Goal: Register for event/course

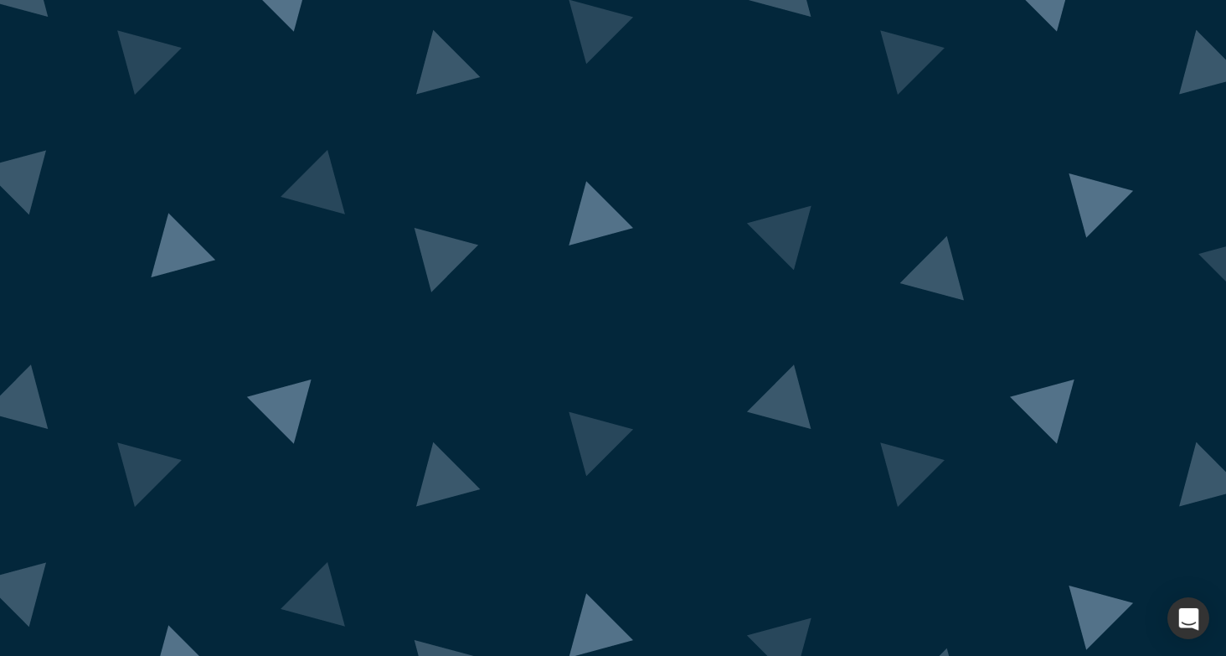
scroll to position [63, 0]
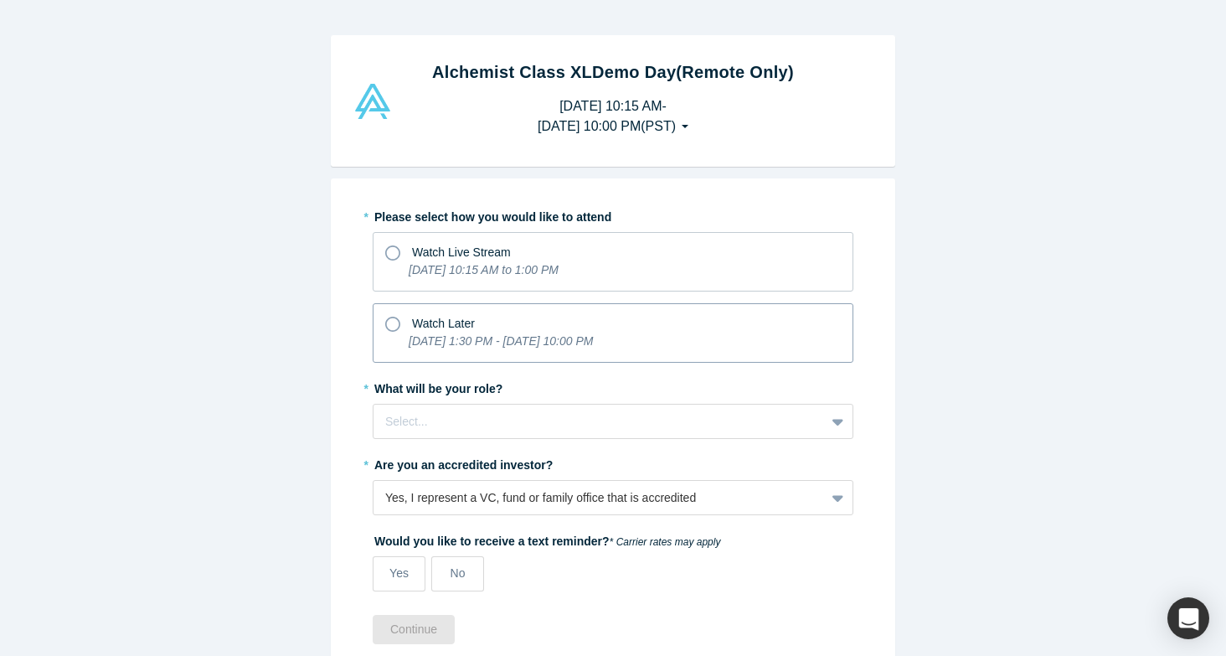
click at [531, 322] on div "Watch Later" at bounding box center [613, 321] width 456 height 23
click at [0, 0] on input "Watch Later [DATE] 1:30 PM - [DATE] 10:00 PM" at bounding box center [0, 0] width 0 height 0
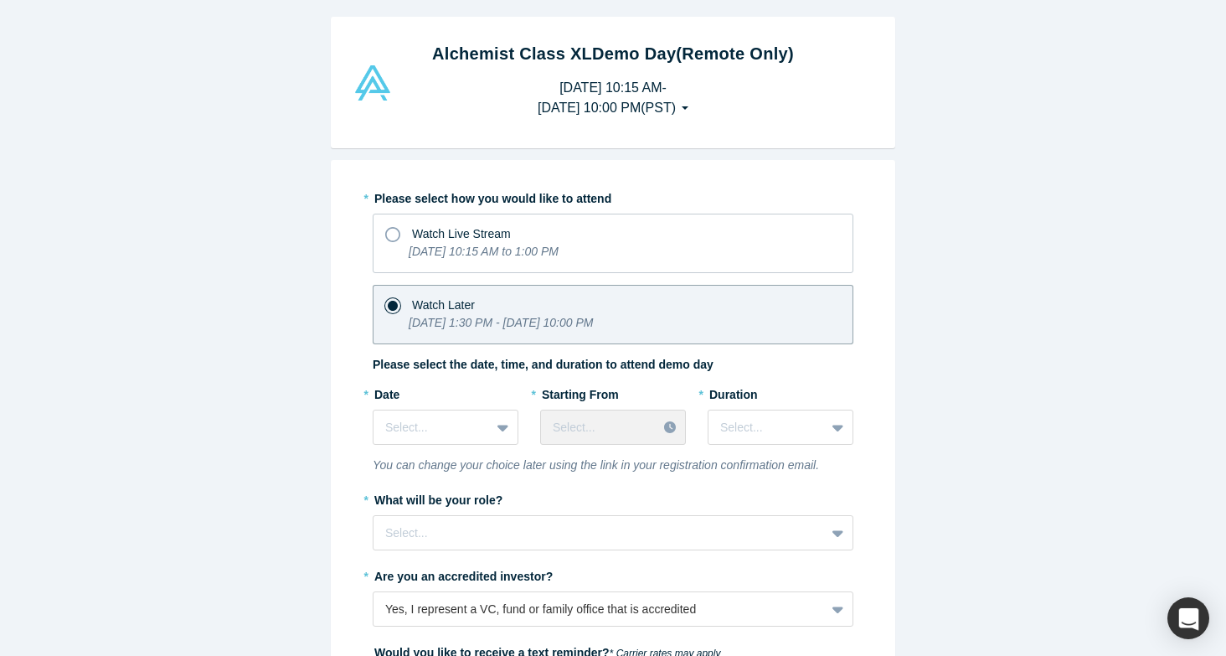
scroll to position [41, 0]
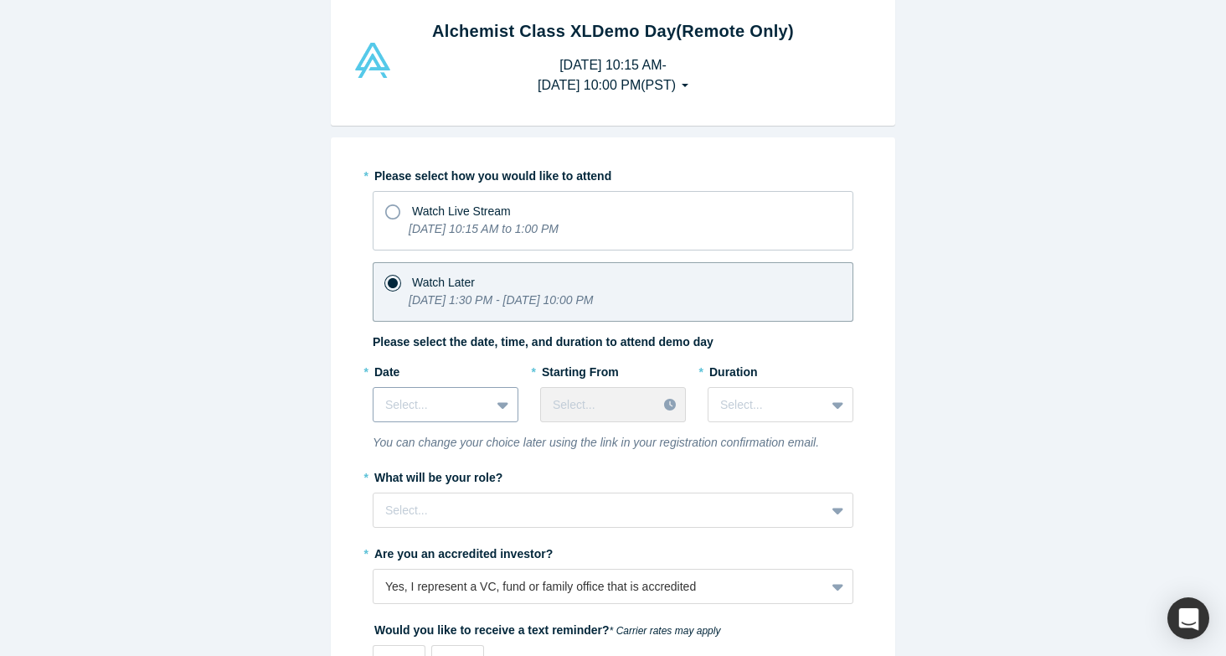
click at [429, 392] on div "Select..." at bounding box center [432, 405] width 116 height 28
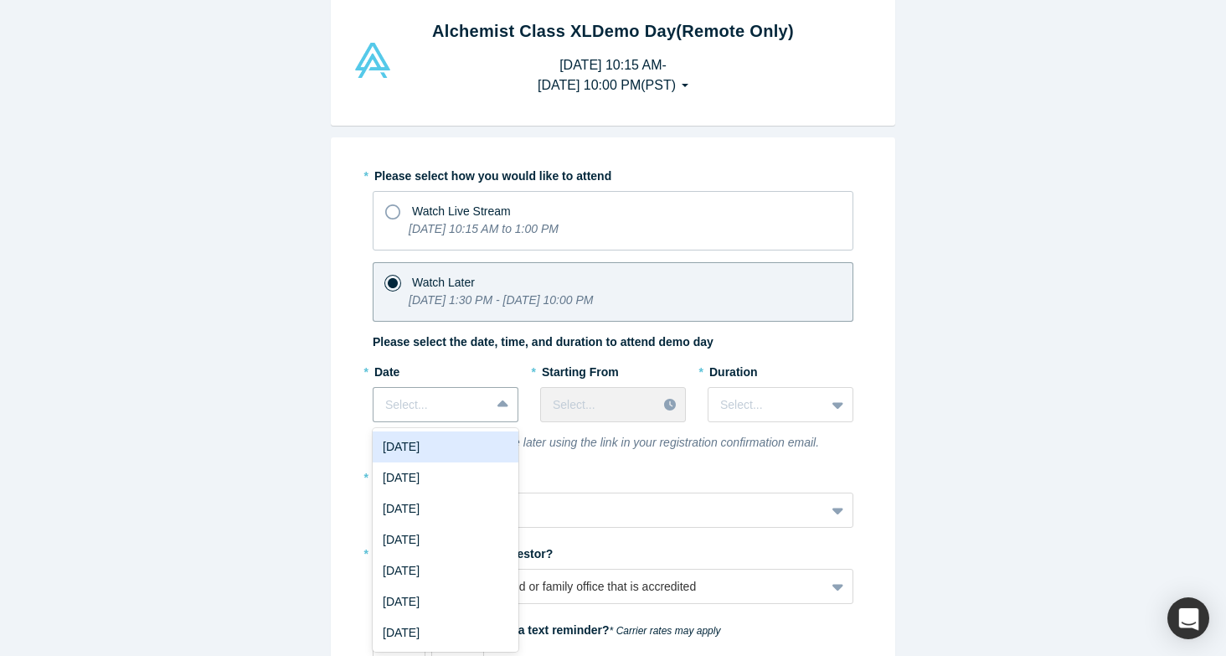
click at [441, 446] on div "[DATE]" at bounding box center [446, 446] width 146 height 31
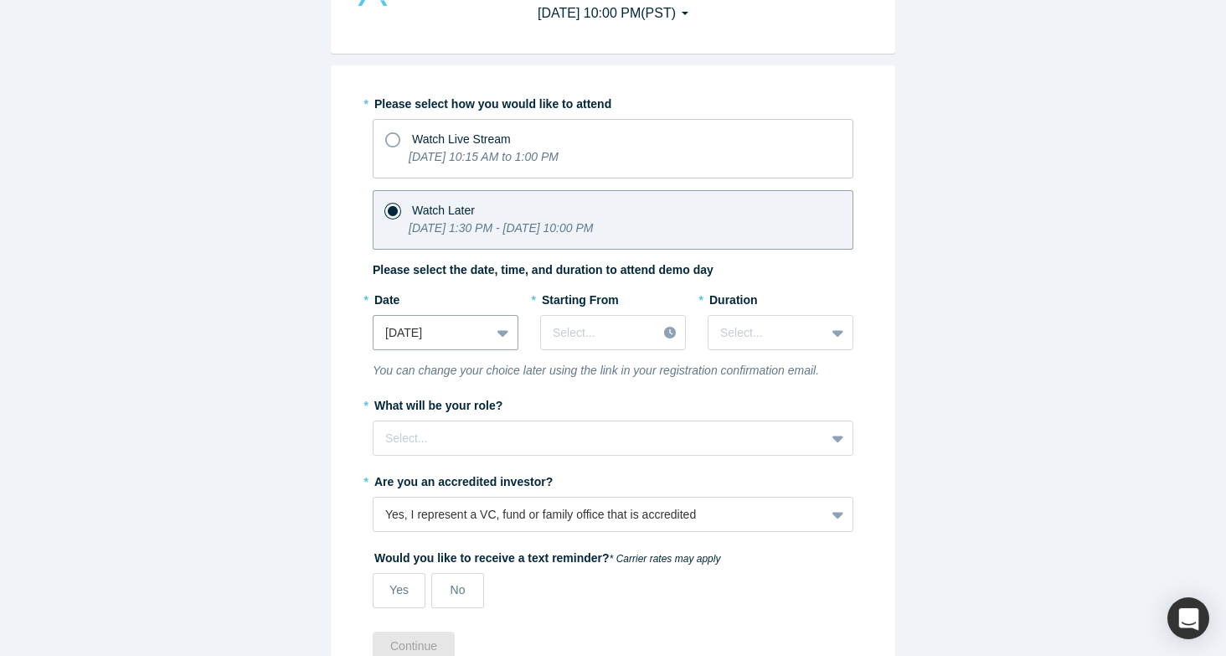
scroll to position [121, 0]
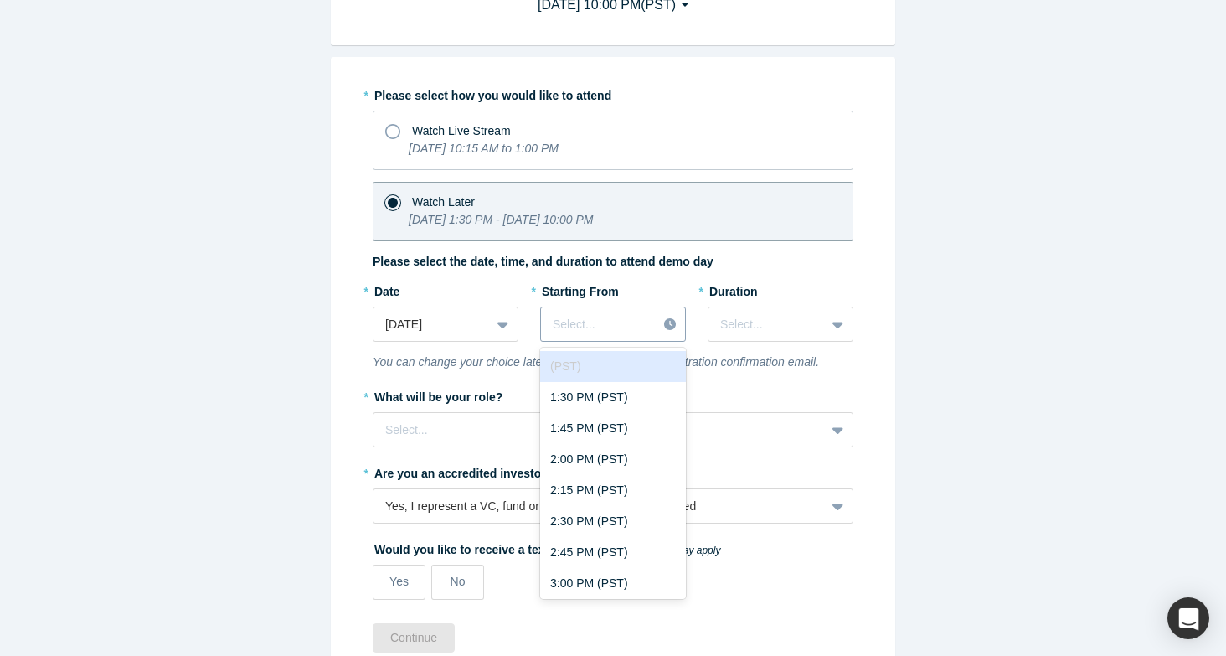
click at [596, 334] on div "Select..." at bounding box center [599, 325] width 116 height 28
click at [592, 401] on div "1:30 PM (PST)" at bounding box center [613, 397] width 146 height 31
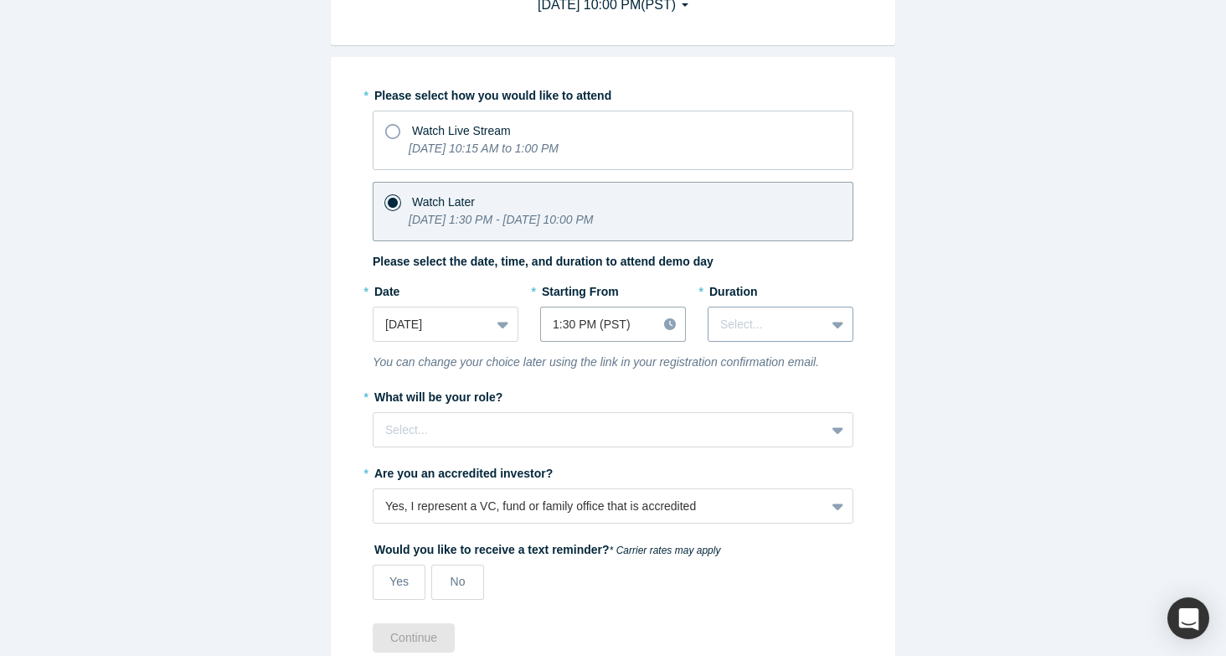
click at [731, 328] on div at bounding box center [766, 324] width 93 height 21
click at [736, 513] on div "3 hours" at bounding box center [781, 521] width 146 height 31
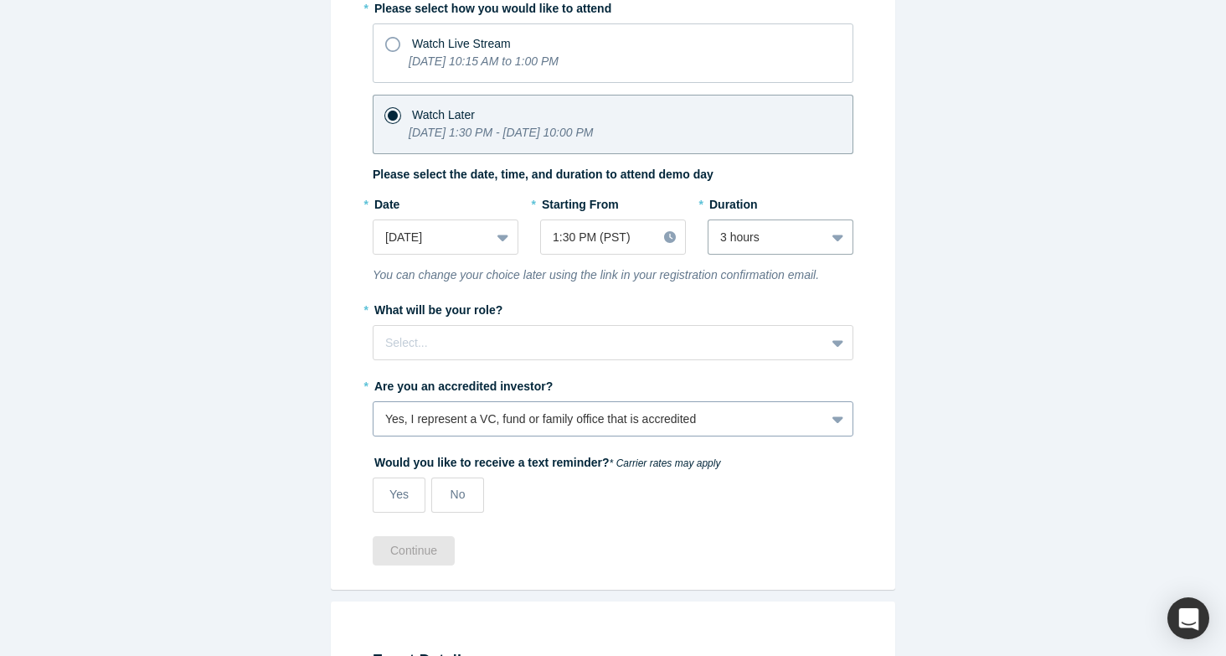
scroll to position [263, 0]
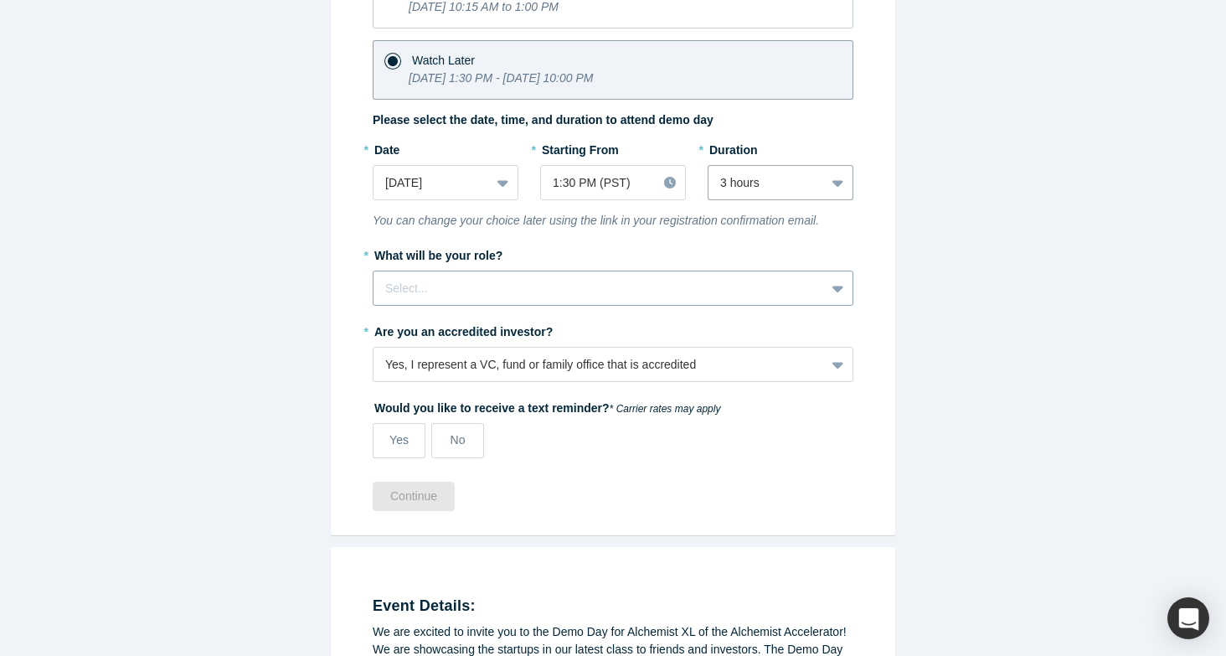
click at [702, 278] on div at bounding box center [599, 288] width 428 height 21
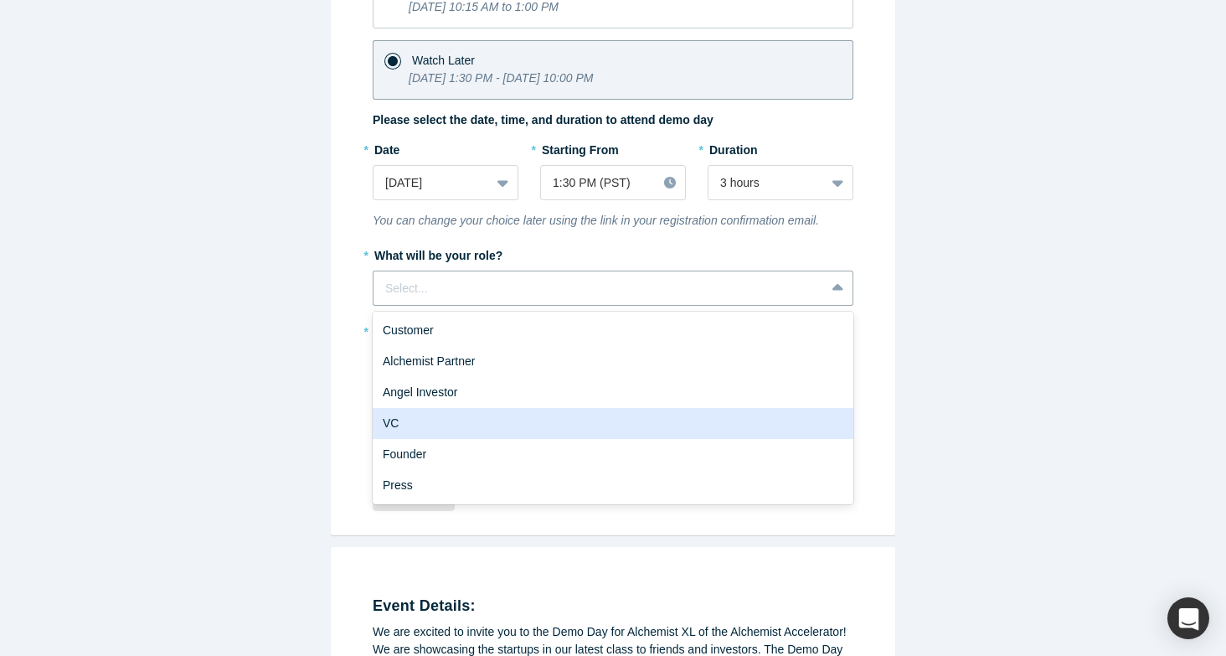
click at [657, 429] on div "VC" at bounding box center [613, 423] width 481 height 31
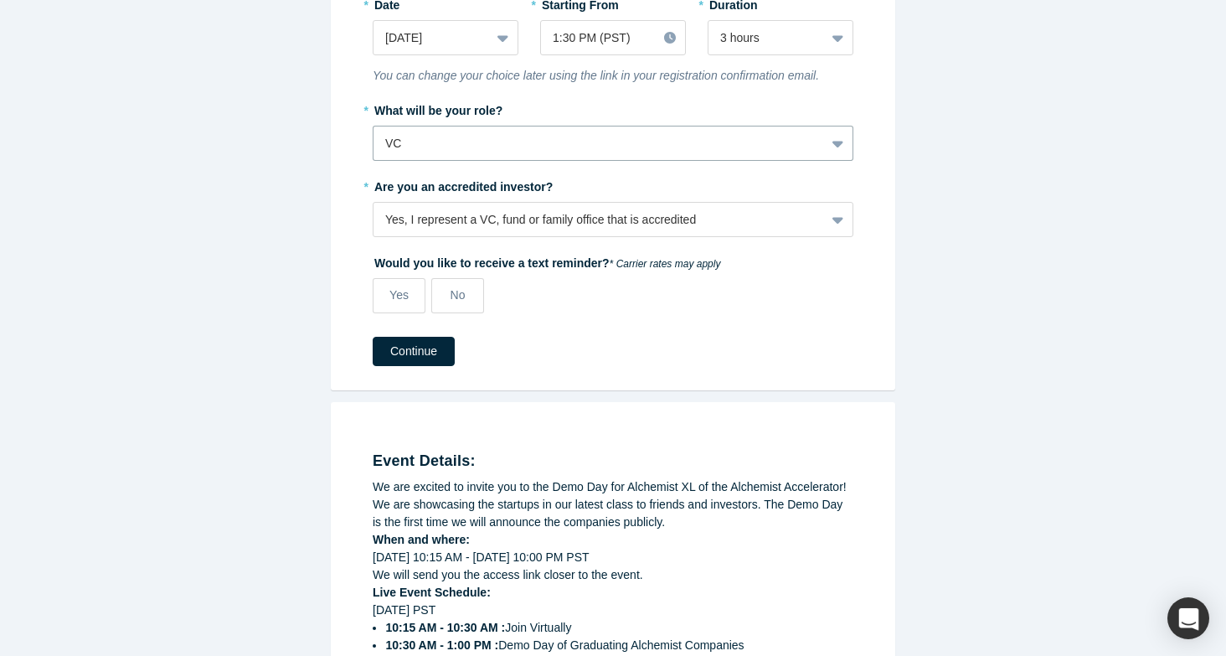
scroll to position [412, 0]
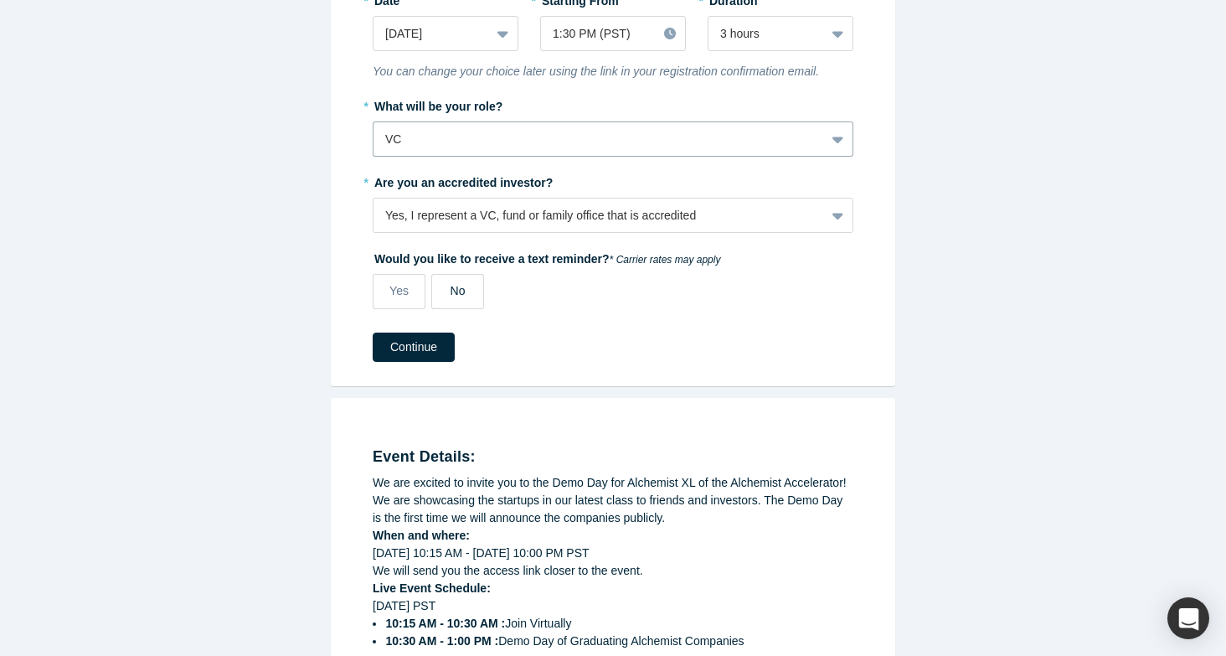
click at [461, 293] on span "No" at bounding box center [458, 290] width 15 height 13
click at [0, 0] on input "No" at bounding box center [0, 0] width 0 height 0
click at [440, 342] on button "Continue" at bounding box center [414, 346] width 82 height 29
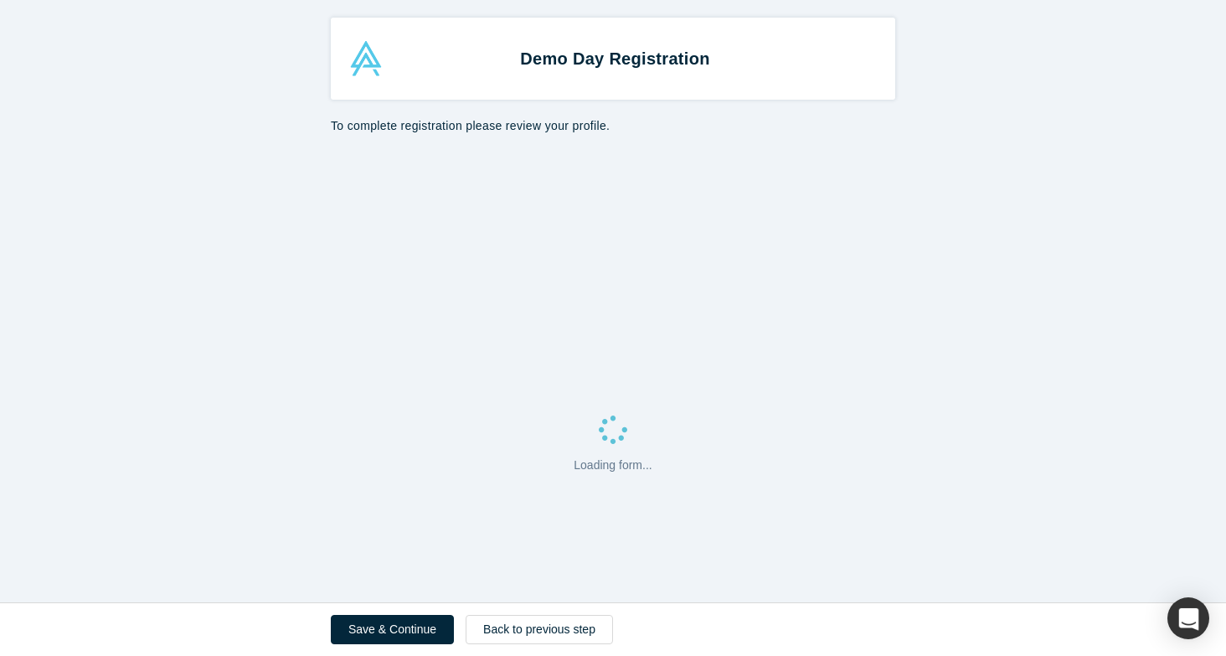
select select "US"
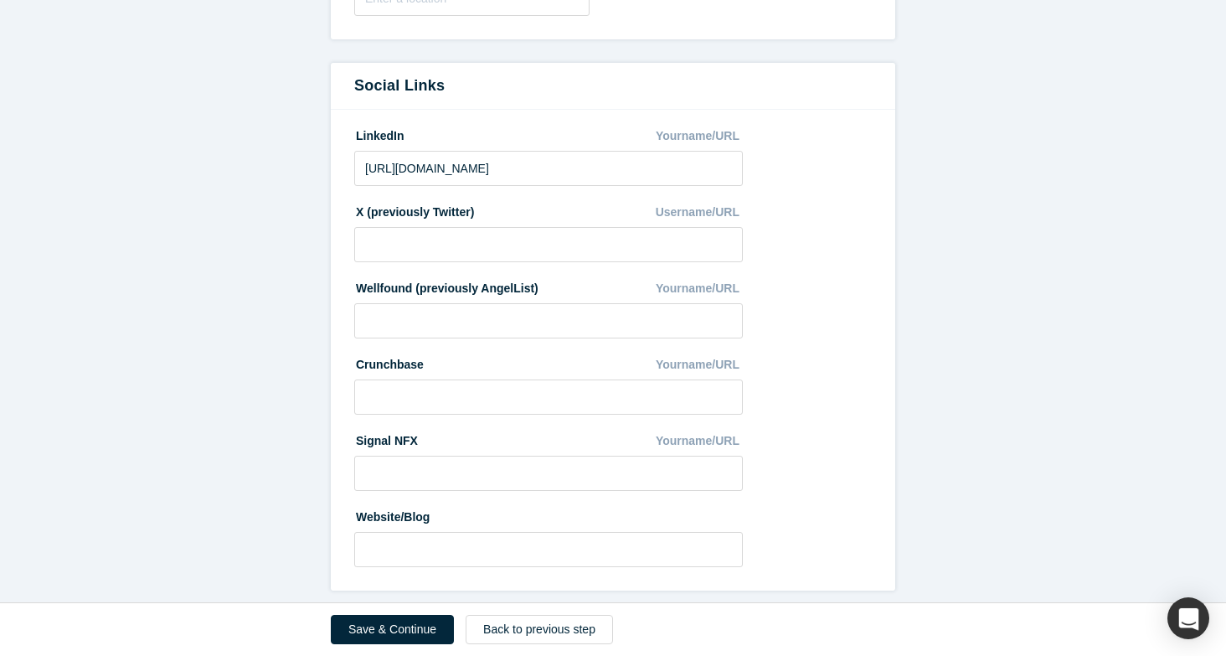
scroll to position [925, 0]
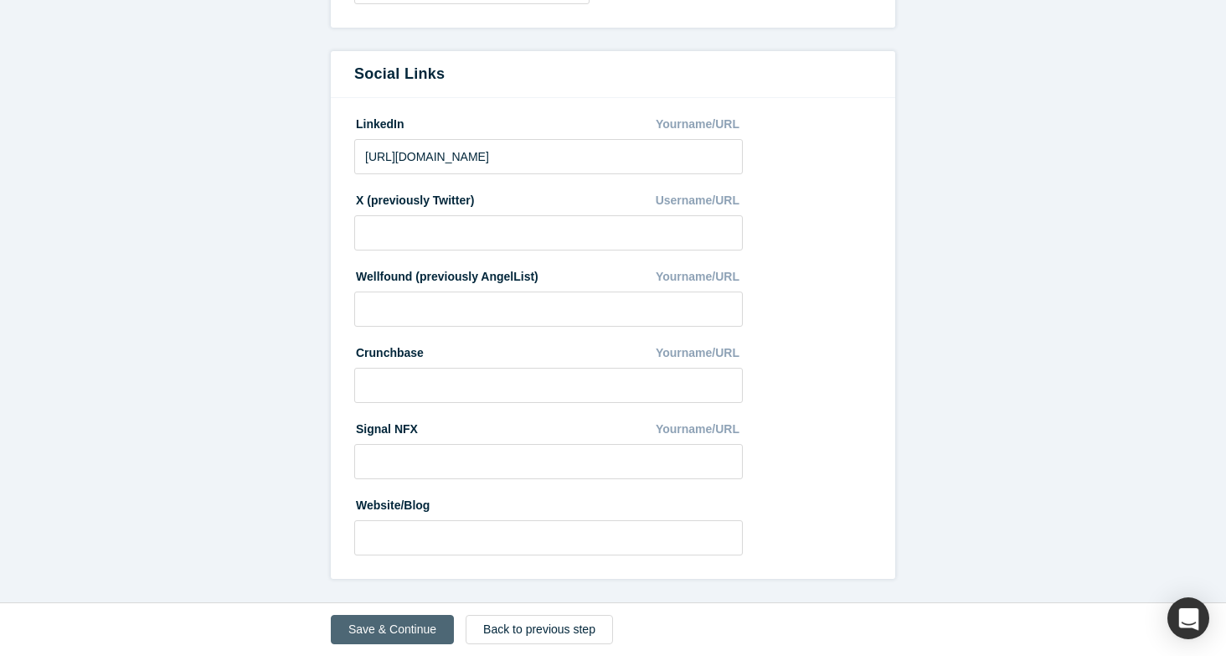
click at [404, 640] on button "Save & Continue" at bounding box center [392, 629] width 123 height 29
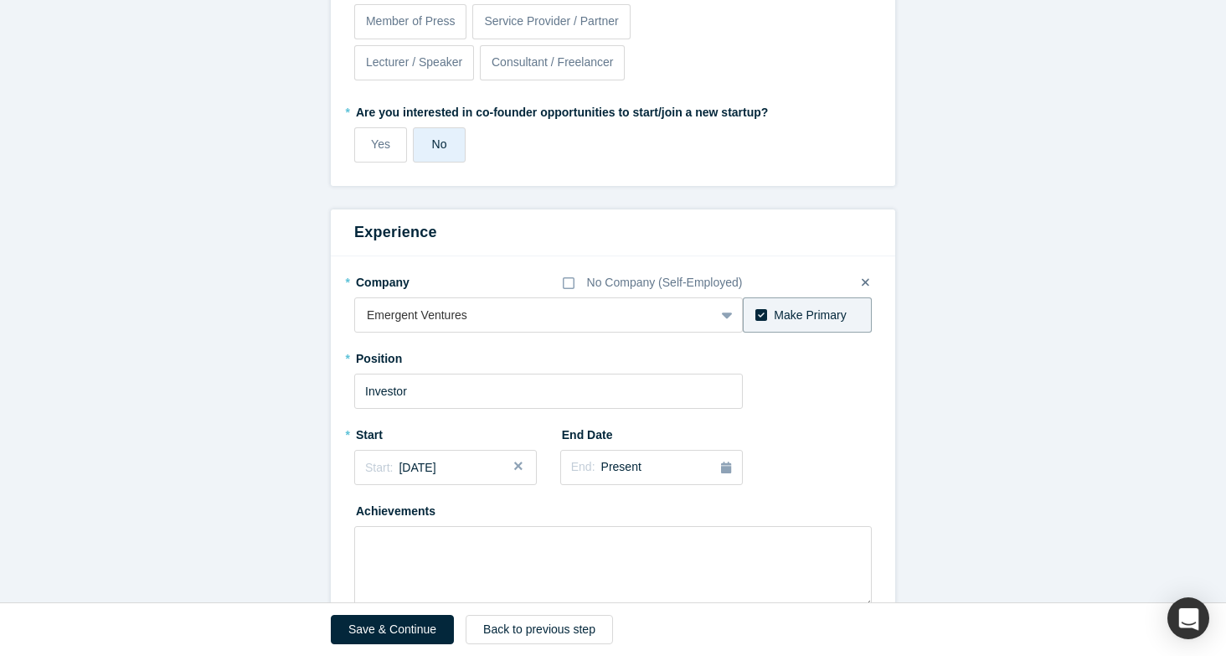
scroll to position [744, 0]
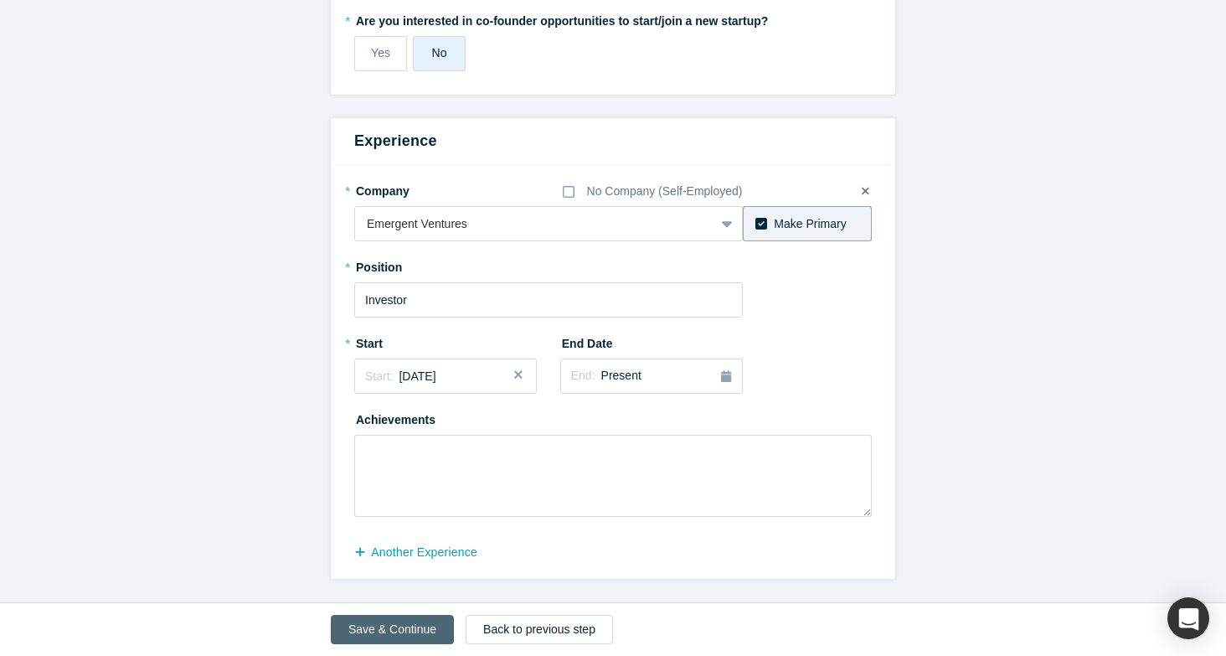
click at [379, 625] on button "Save & Continue" at bounding box center [392, 629] width 123 height 29
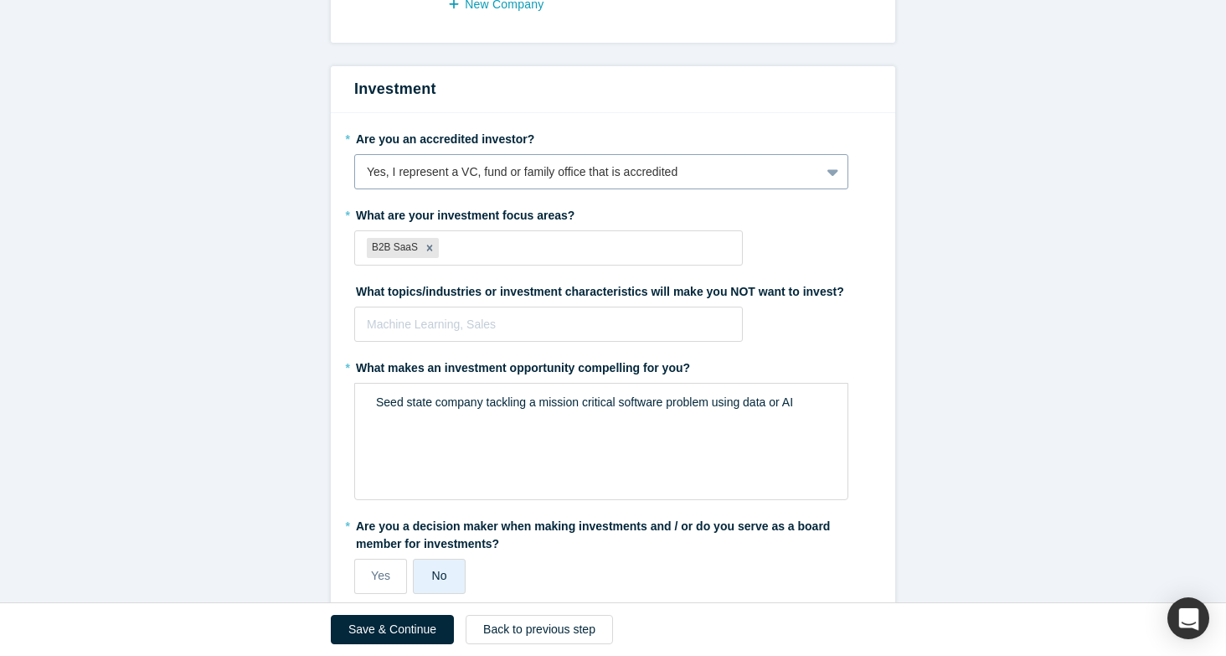
scroll to position [404, 0]
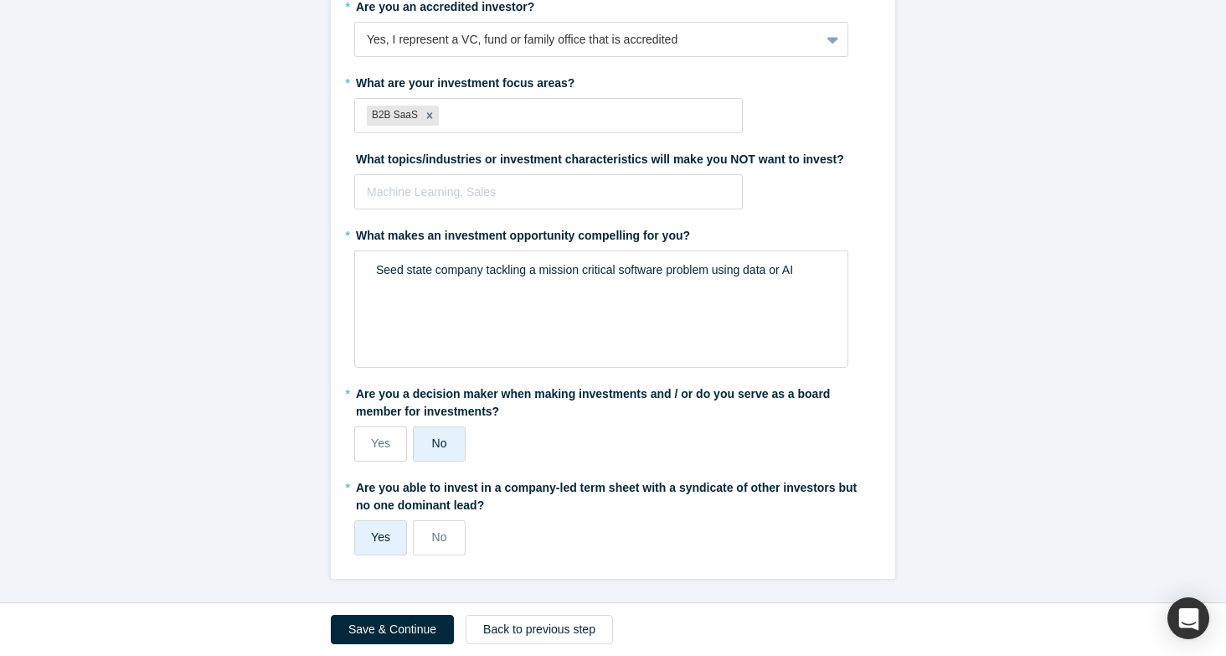
click at [407, 451] on div "Yes No" at bounding box center [548, 443] width 389 height 35
click at [399, 451] on label "Yes" at bounding box center [380, 443] width 53 height 35
click at [0, 0] on input "Yes" at bounding box center [0, 0] width 0 height 0
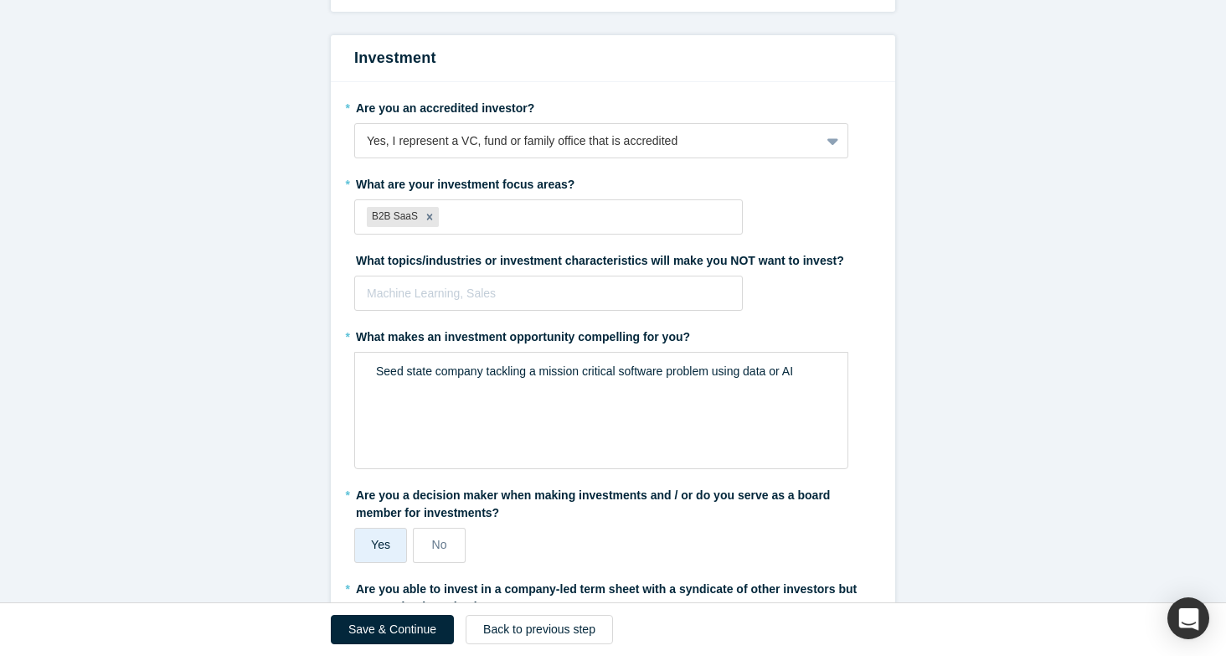
scroll to position [299, 0]
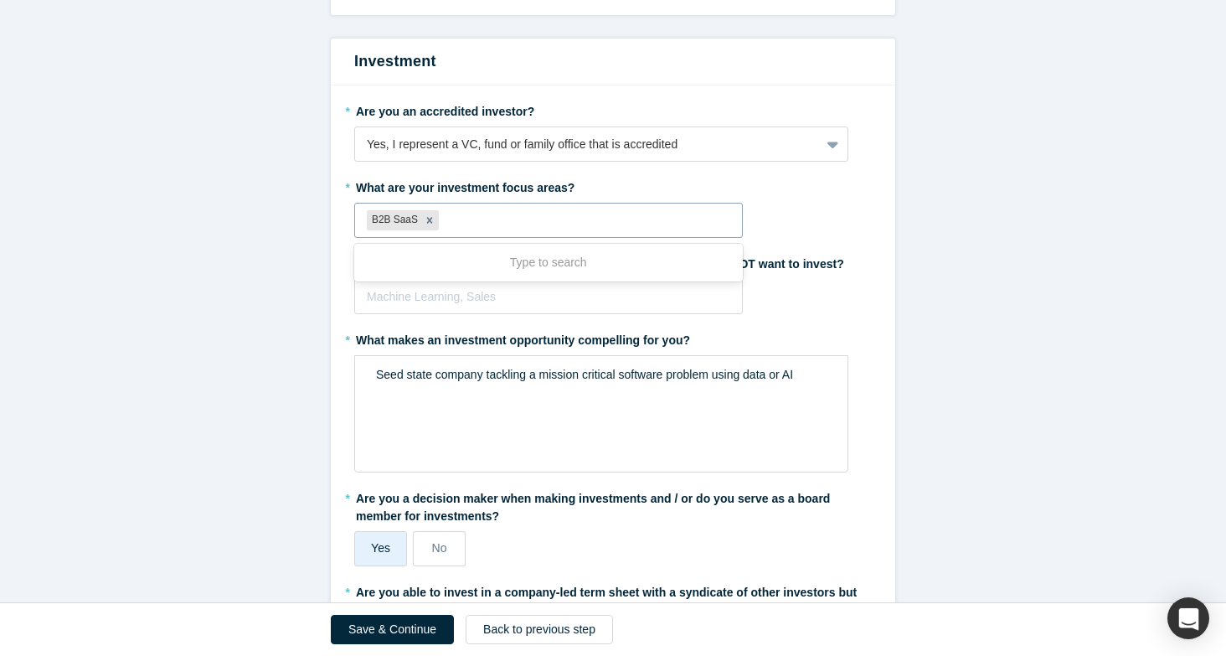
click at [518, 222] on div at bounding box center [586, 220] width 288 height 21
type input "ai"
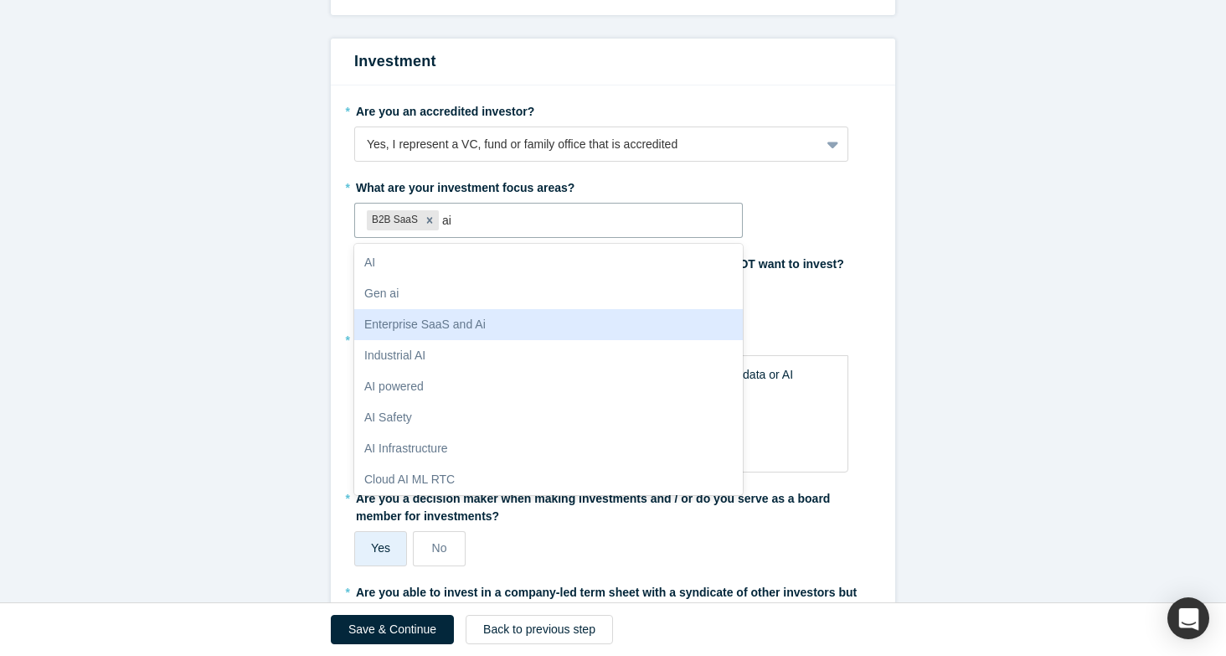
click at [479, 317] on div "Enterprise SaaS and Ai" at bounding box center [548, 324] width 389 height 31
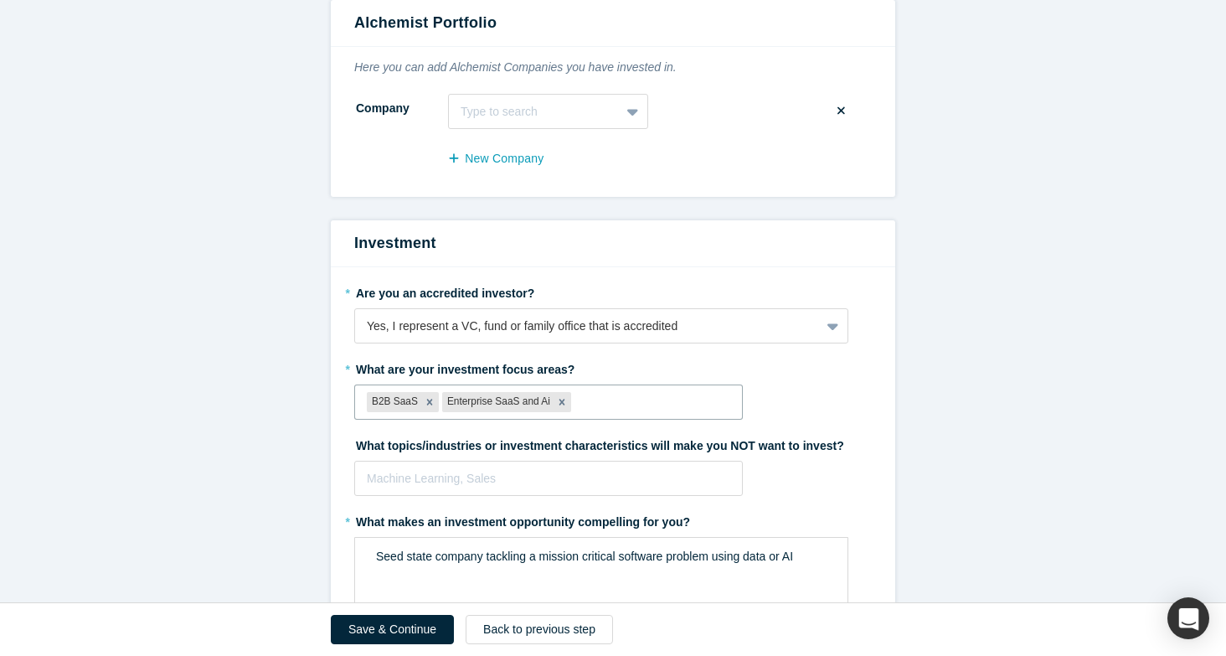
scroll to position [62, 0]
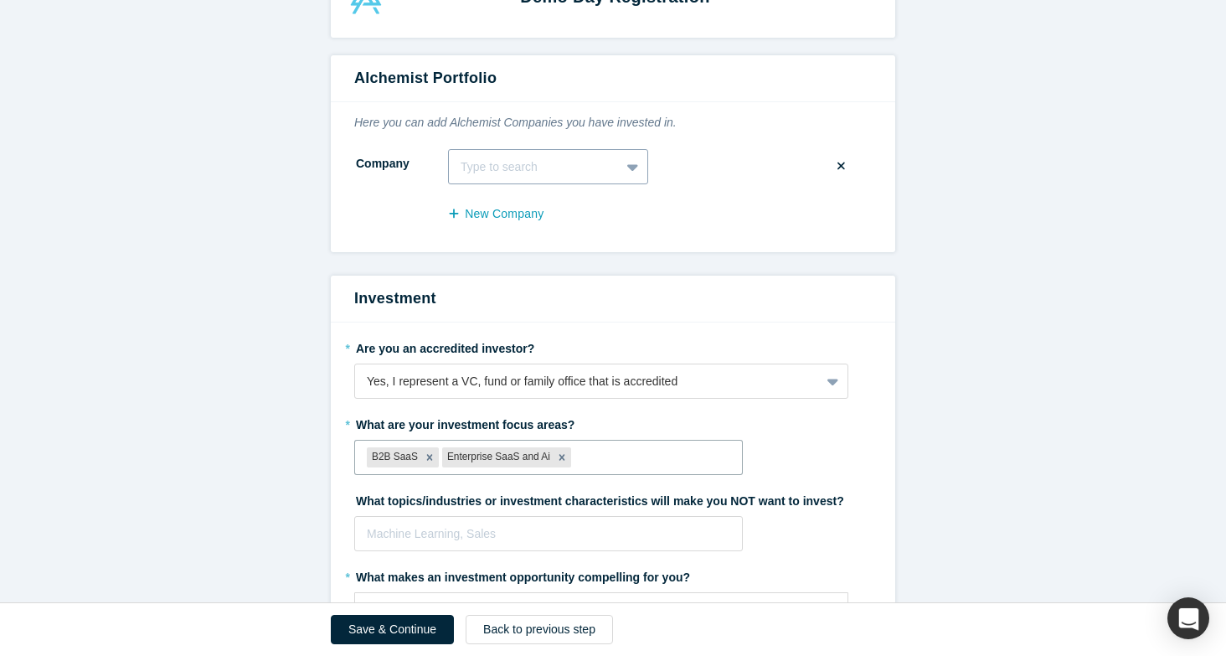
click at [546, 157] on div at bounding box center [534, 167] width 147 height 21
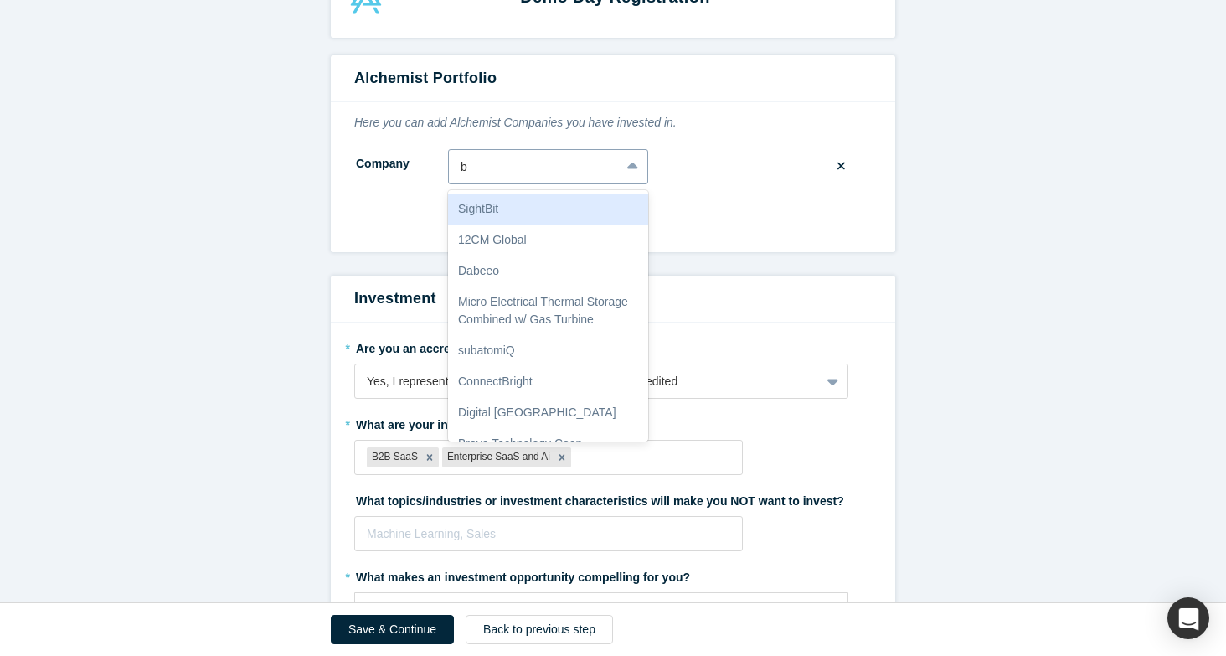
type input "bq"
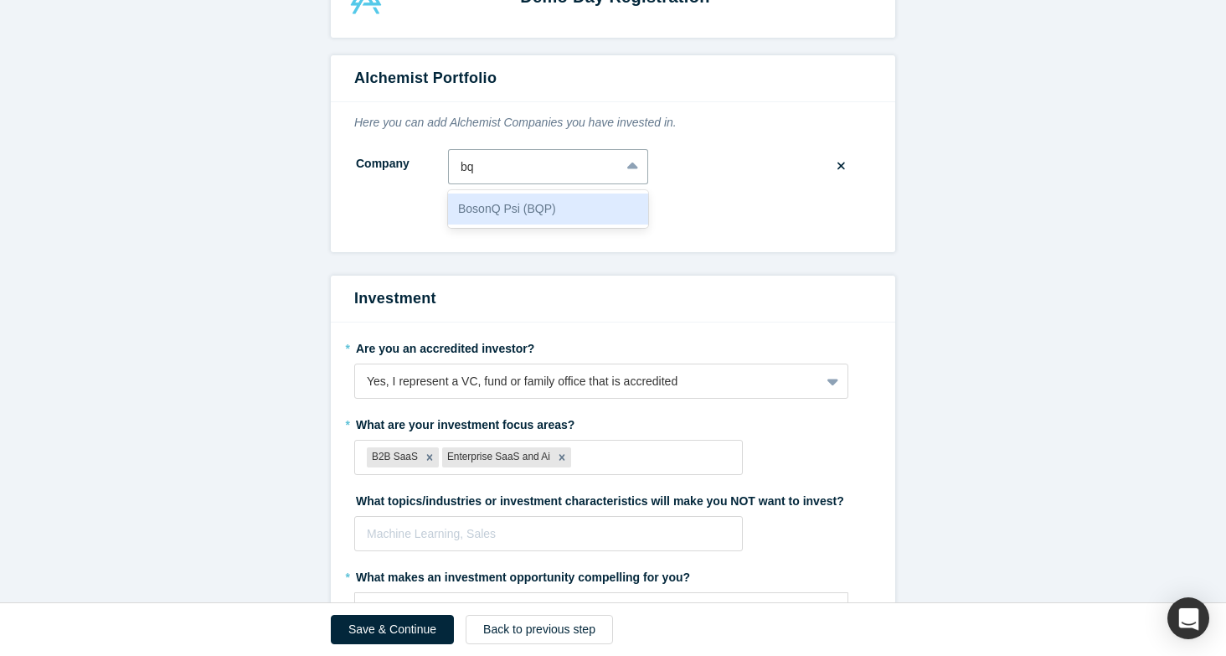
click at [557, 208] on div "BosonQ Psi (BQP)" at bounding box center [548, 208] width 200 height 31
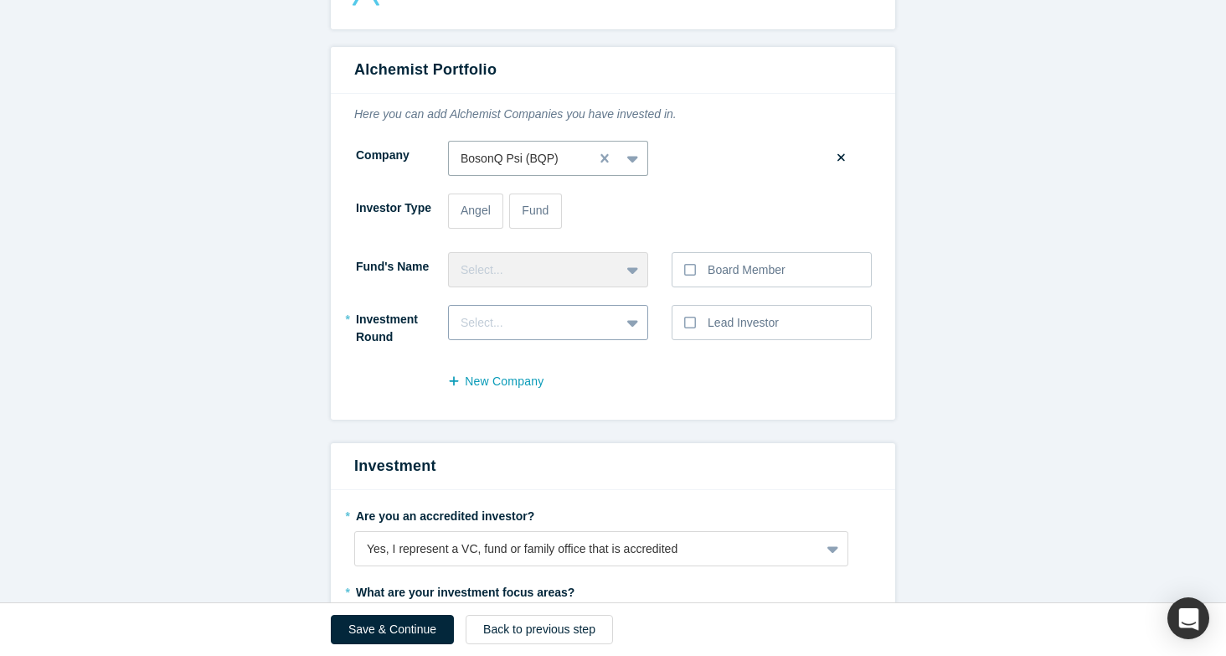
click at [560, 342] on div "Select..." at bounding box center [548, 328] width 200 height 47
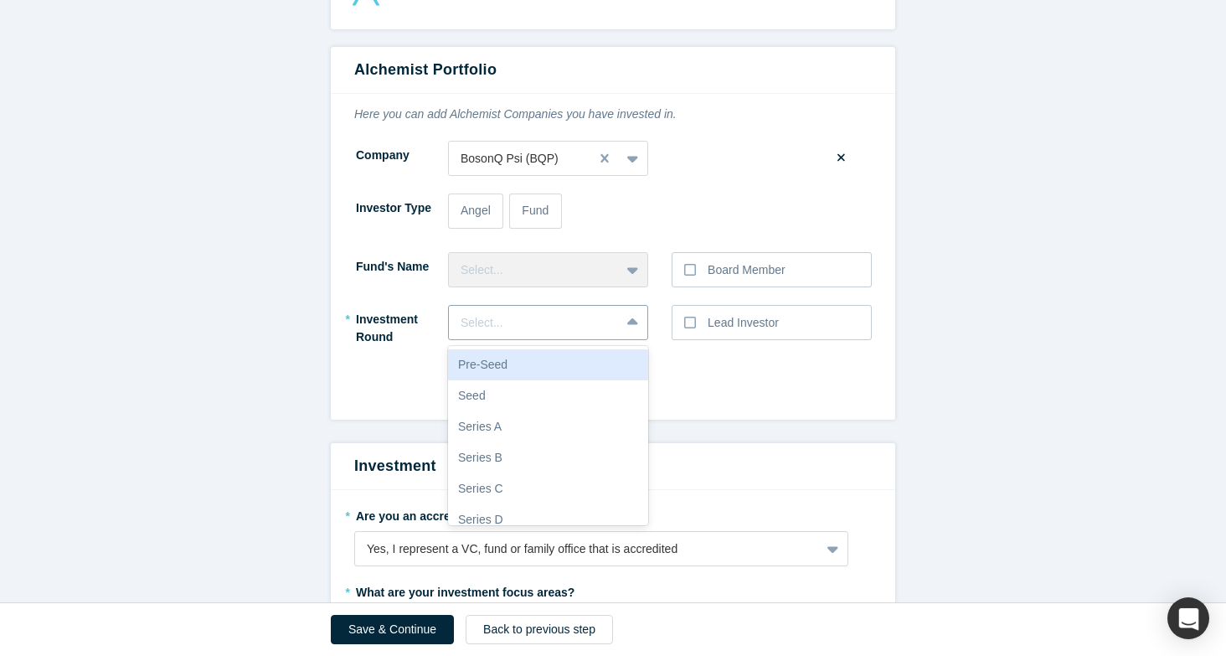
scroll to position [72, 0]
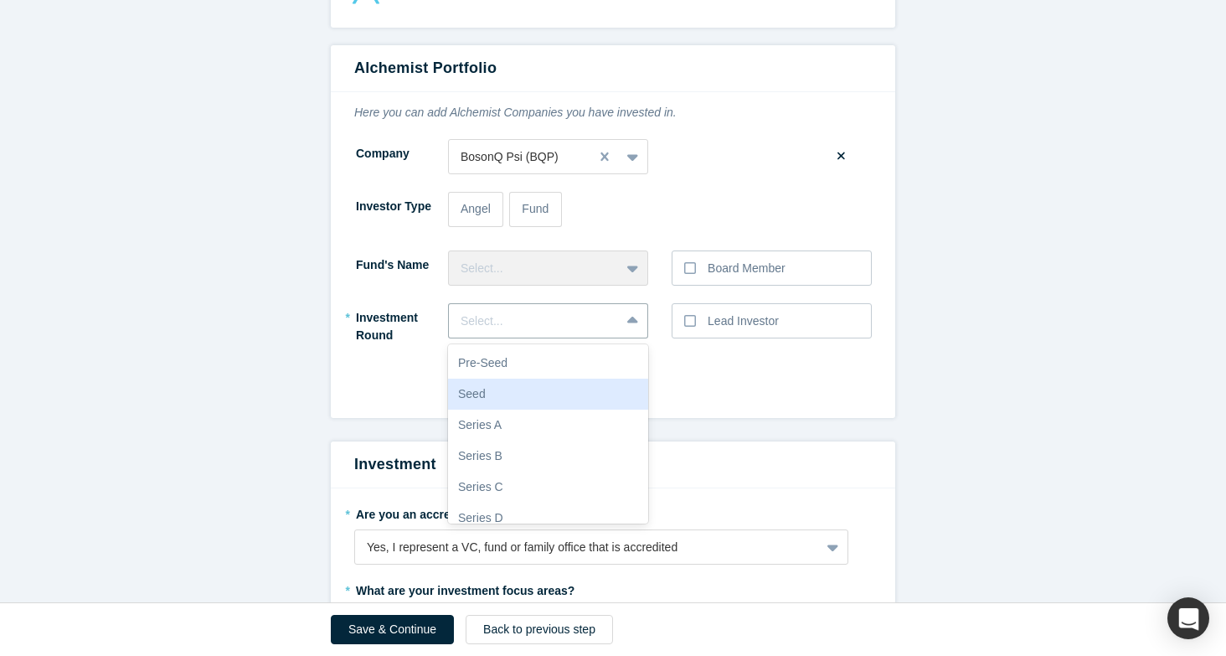
click at [550, 394] on div "Seed" at bounding box center [548, 394] width 200 height 31
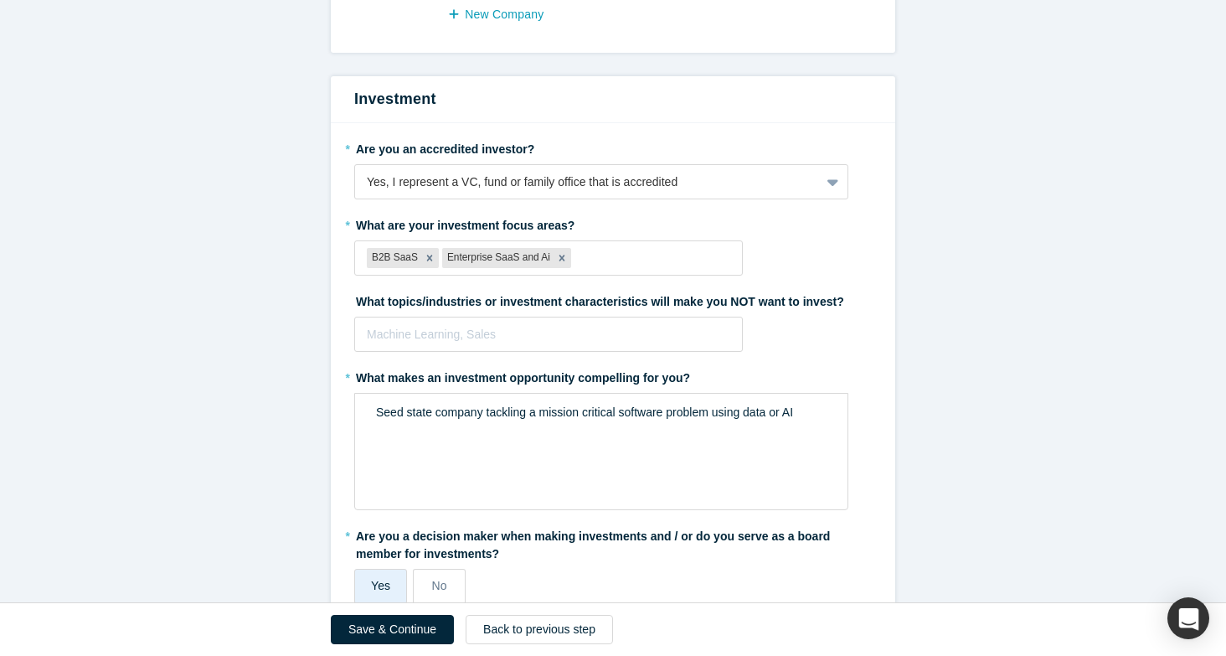
scroll to position [580, 0]
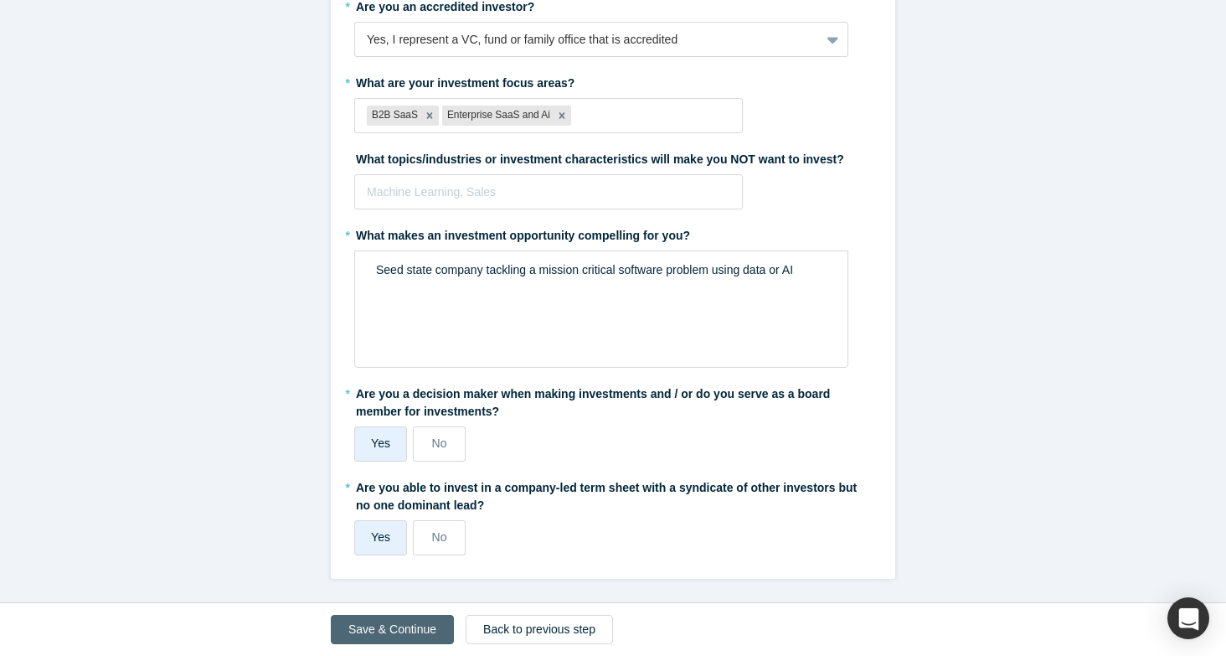
click at [406, 631] on button "Save & Continue" at bounding box center [392, 629] width 123 height 29
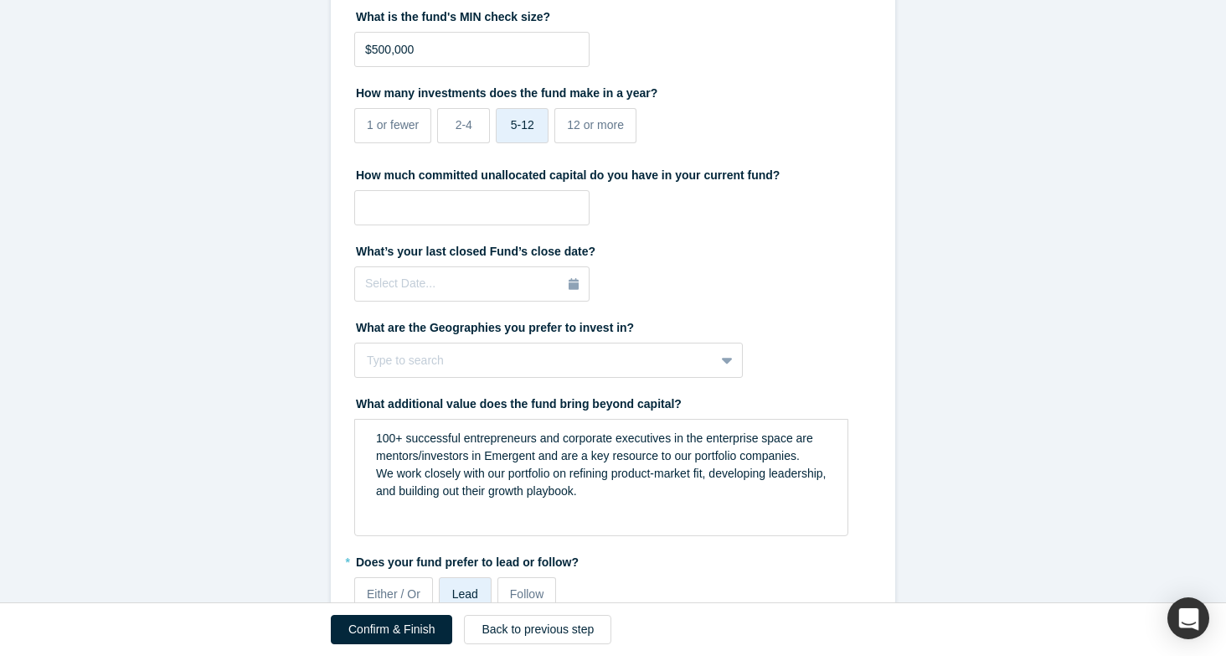
scroll to position [699, 0]
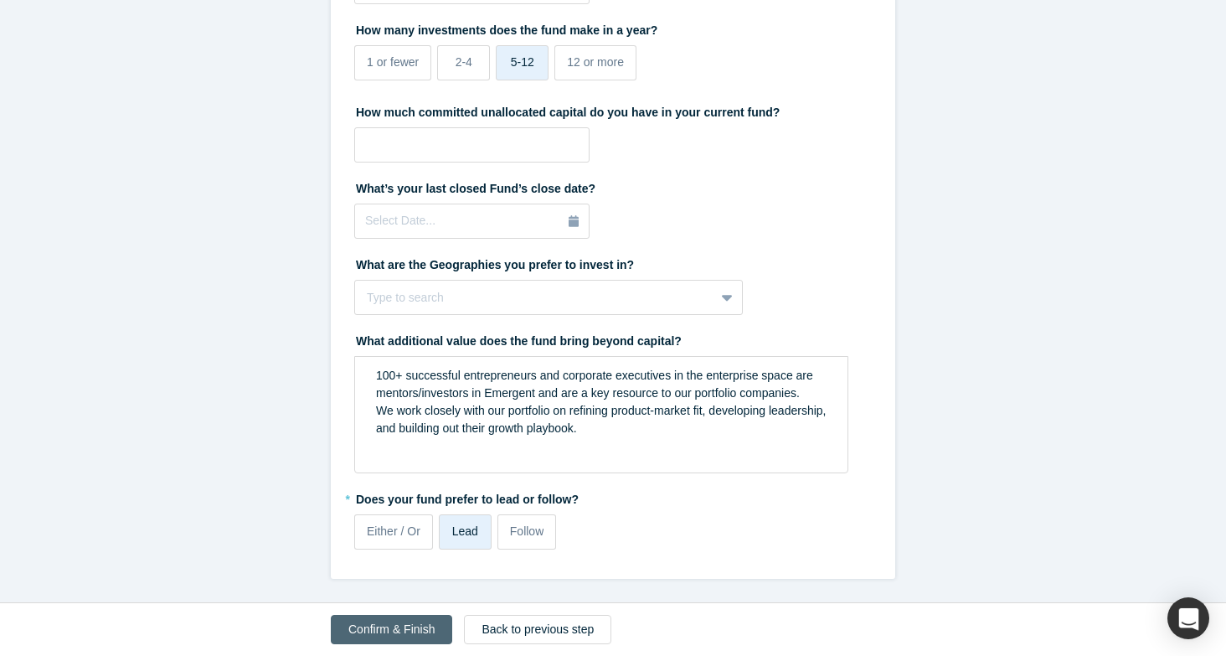
click at [402, 624] on button "Confirm & Finish" at bounding box center [391, 629] width 121 height 29
